Goal: Find specific page/section: Find specific page/section

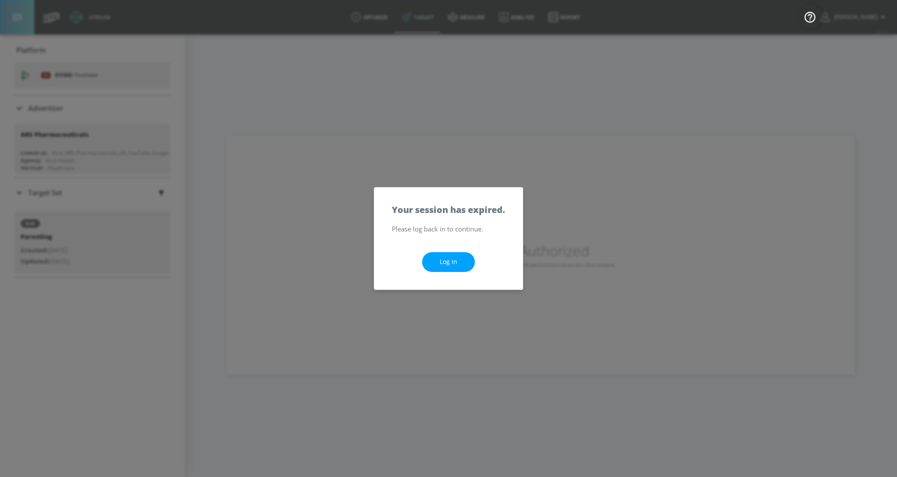
click at [448, 255] on link "Log In" at bounding box center [448, 262] width 53 height 20
